Goal: Answer question/provide support: Share knowledge or assist other users

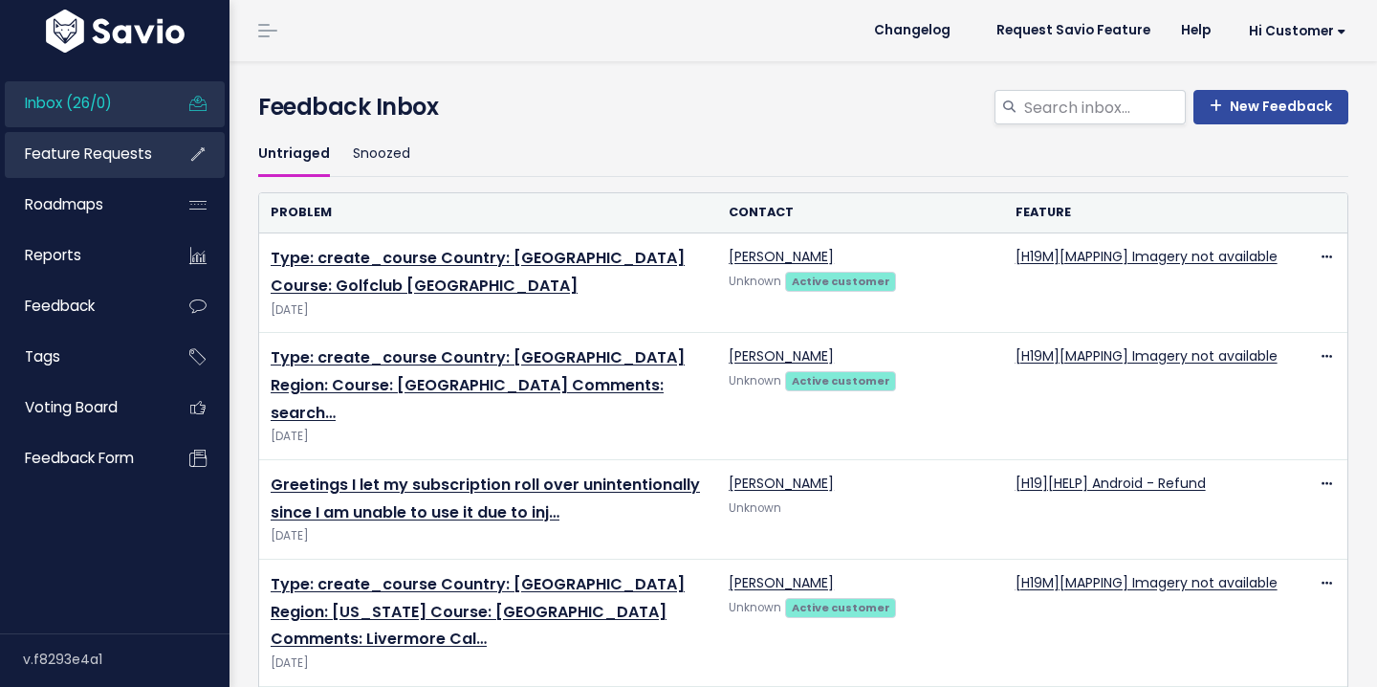
click at [77, 147] on span "Feature Requests" at bounding box center [88, 153] width 127 height 20
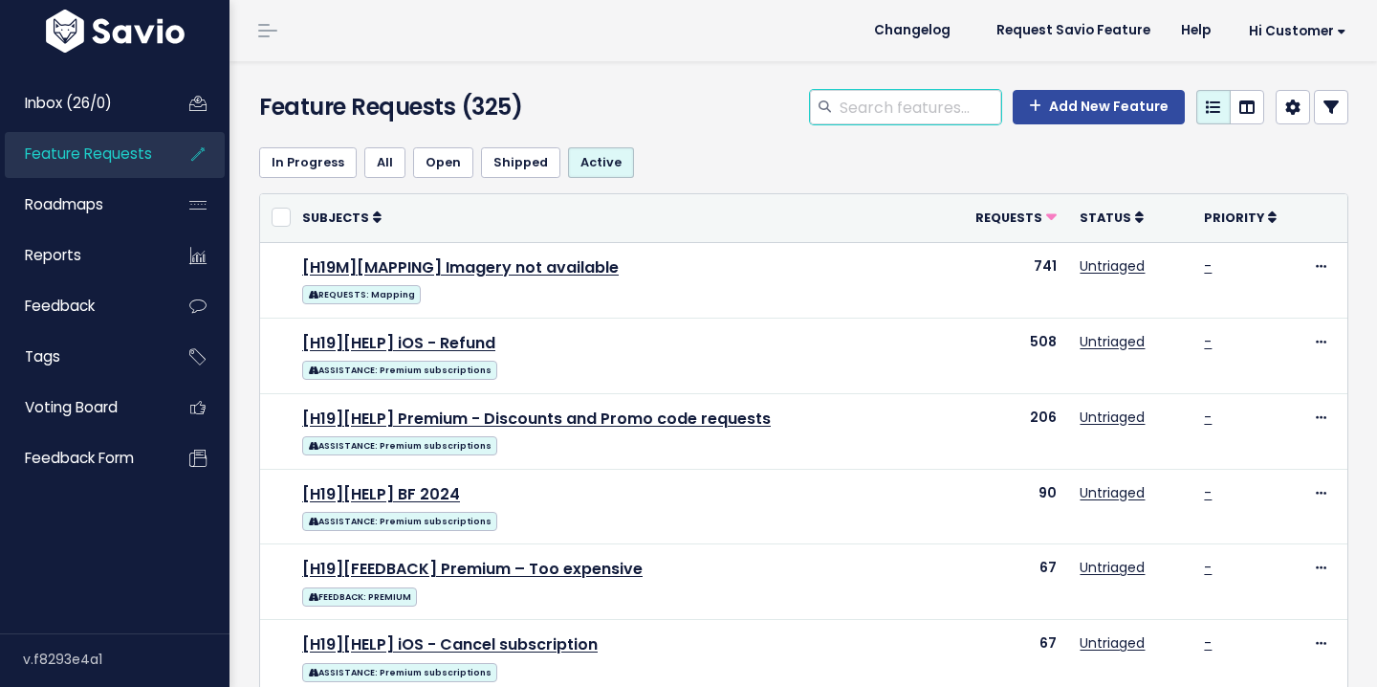
click at [907, 111] on input "search" at bounding box center [920, 107] width 164 height 34
type input "distance"
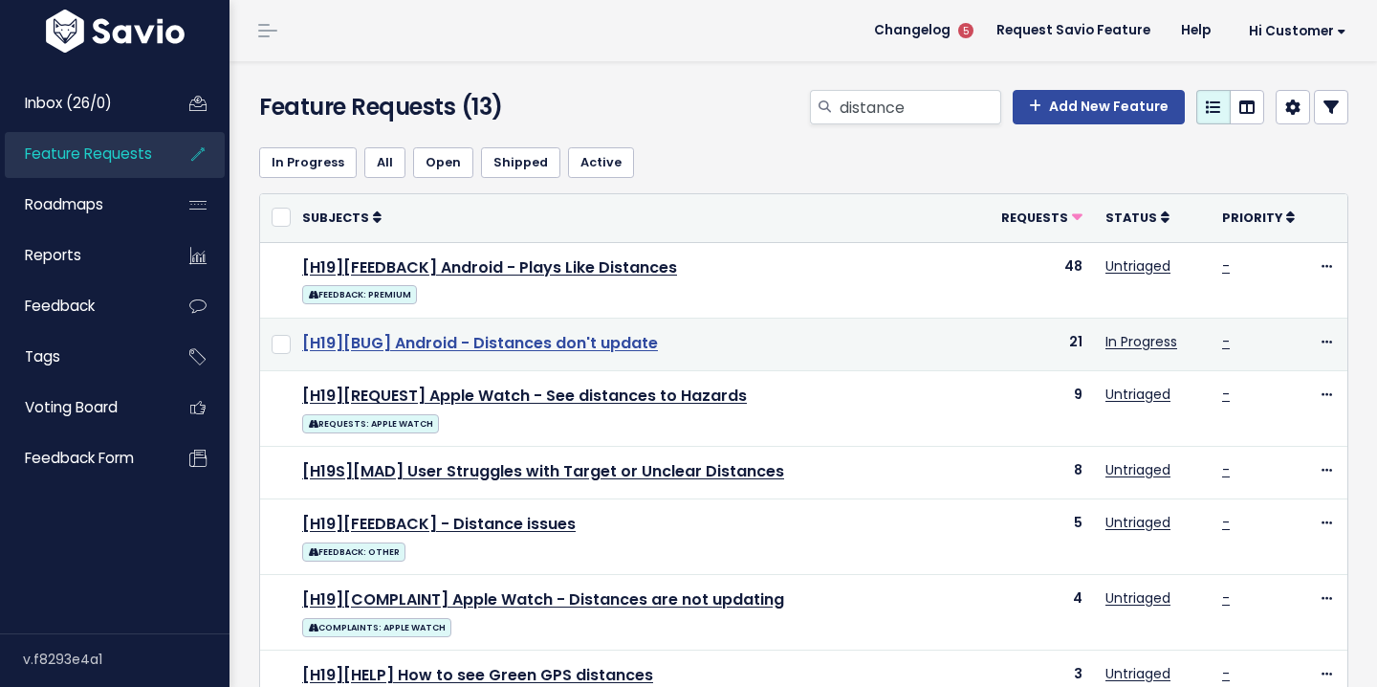
click at [471, 341] on link "[H19][BUG] Android - Distances don't update" at bounding box center [480, 343] width 356 height 22
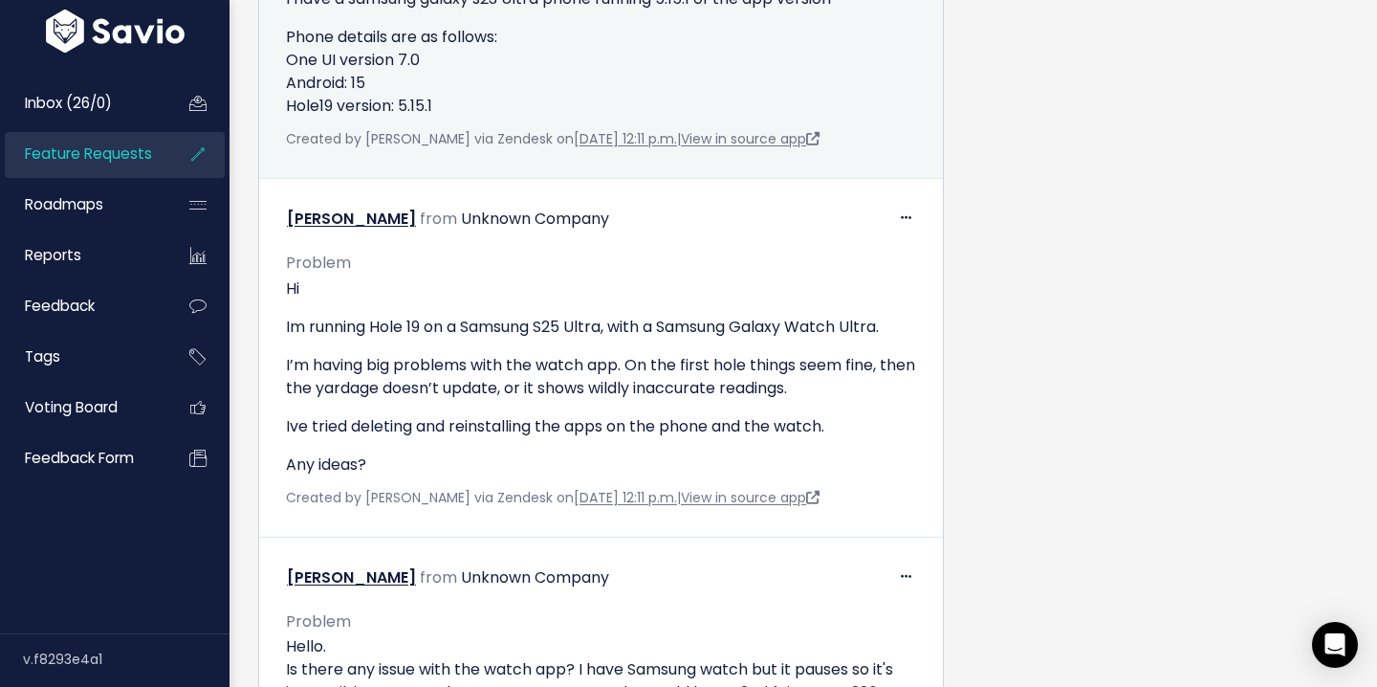
scroll to position [3095, 0]
